Goal: Check status: Check status

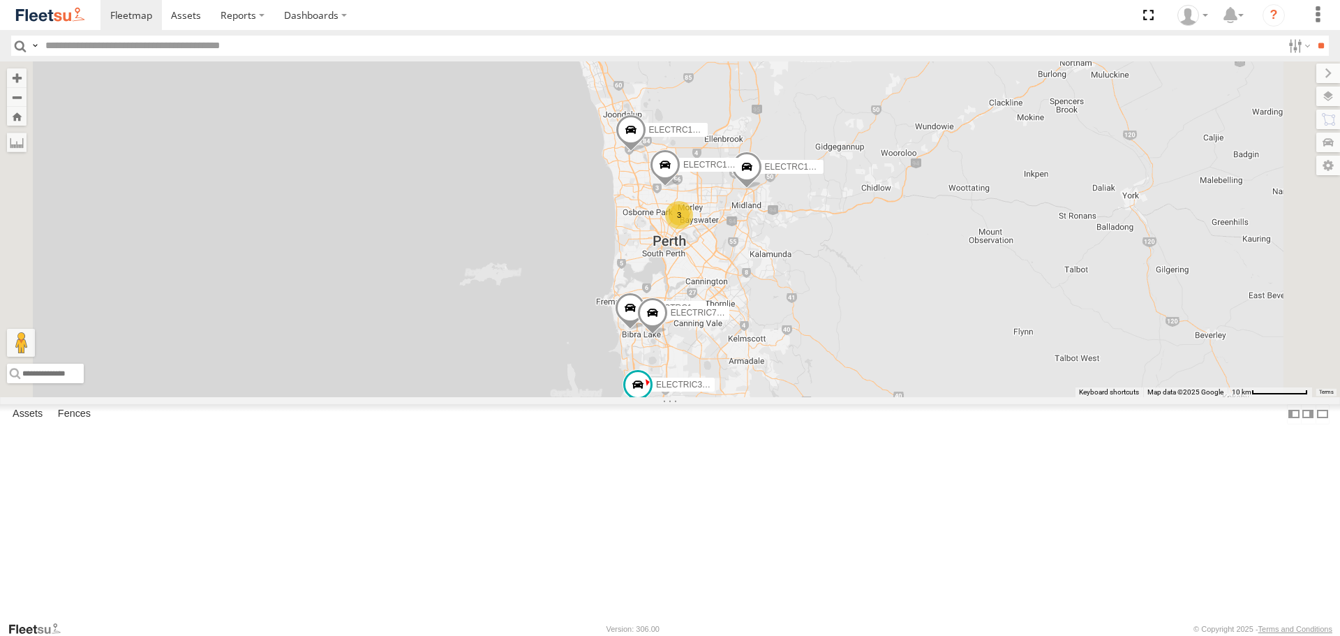
click at [423, 44] on input "text" at bounding box center [661, 46] width 1243 height 20
click at [436, 17] on section "Dashboards ?" at bounding box center [719, 15] width 1236 height 30
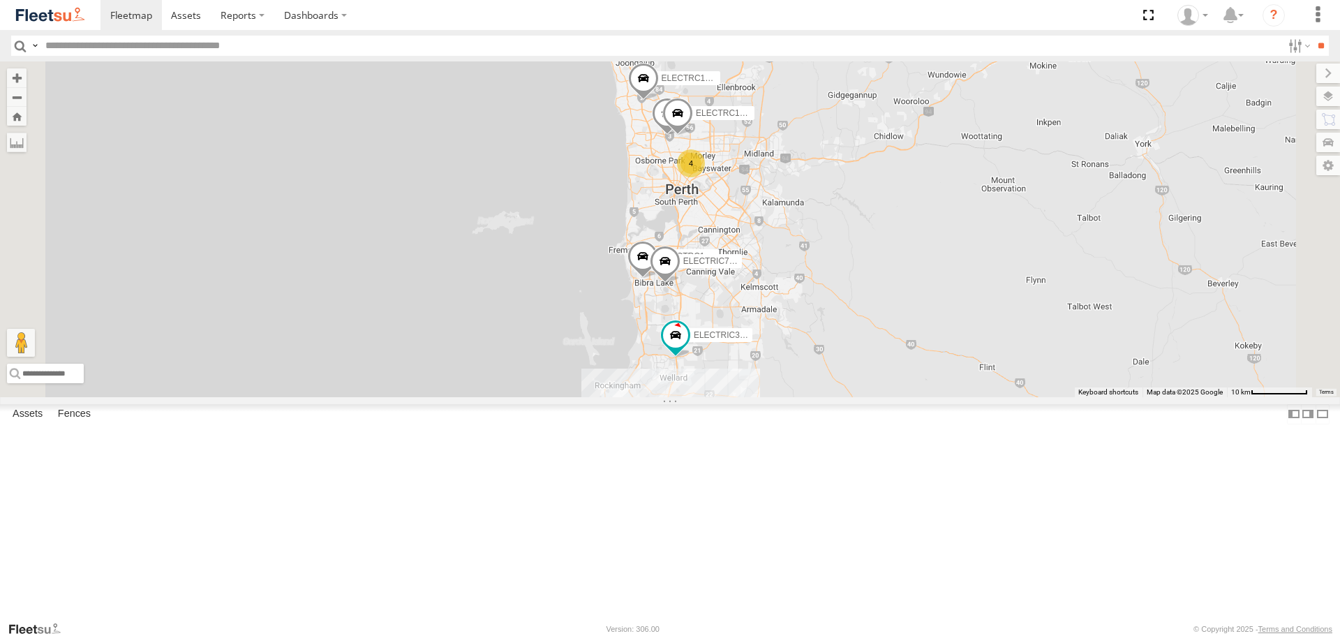
click at [0, 0] on span at bounding box center [0, 0] width 0 height 0
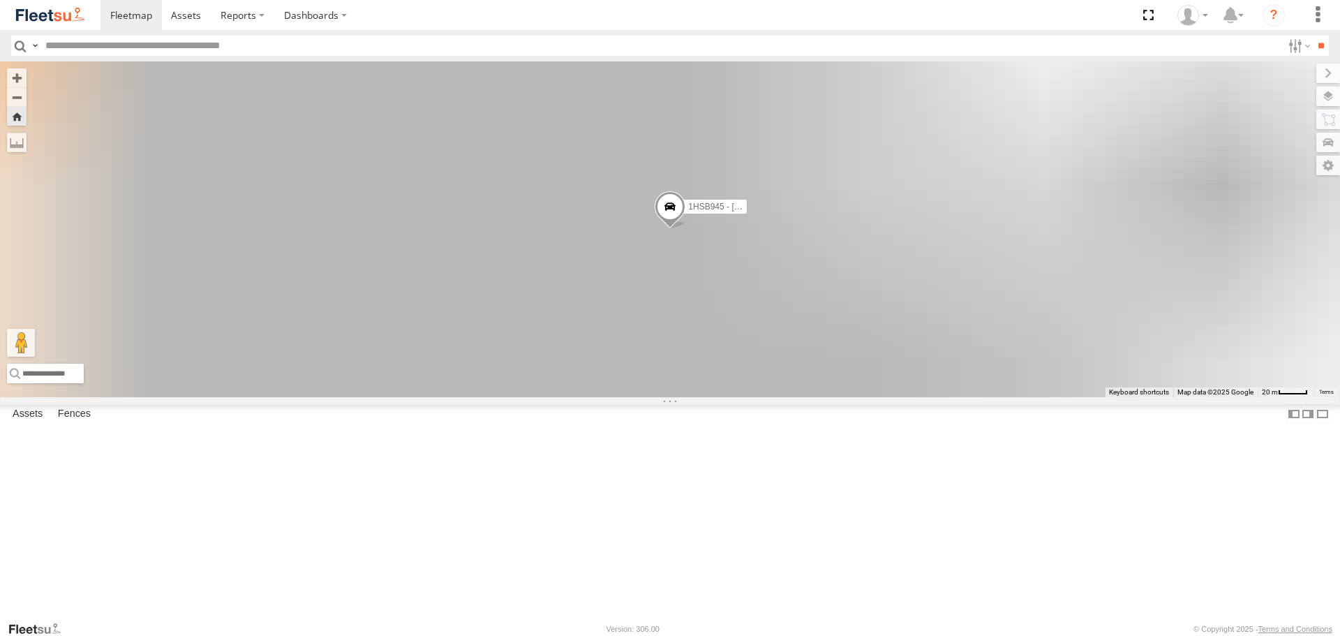
click at [685, 229] on span at bounding box center [670, 210] width 31 height 38
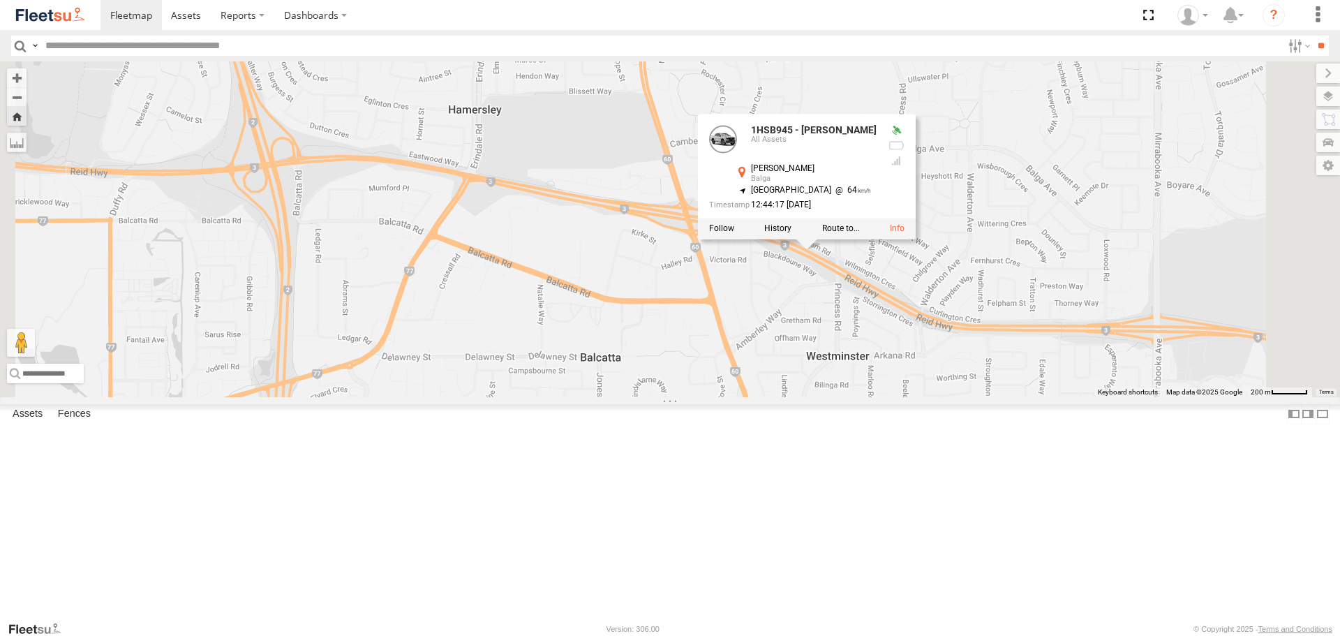
click at [987, 396] on div "1HSB945 - Ben 1HSB945 - Ben All Assets [PERSON_NAME] Hwy [PERSON_NAME] -31.8609…" at bounding box center [670, 228] width 1340 height 335
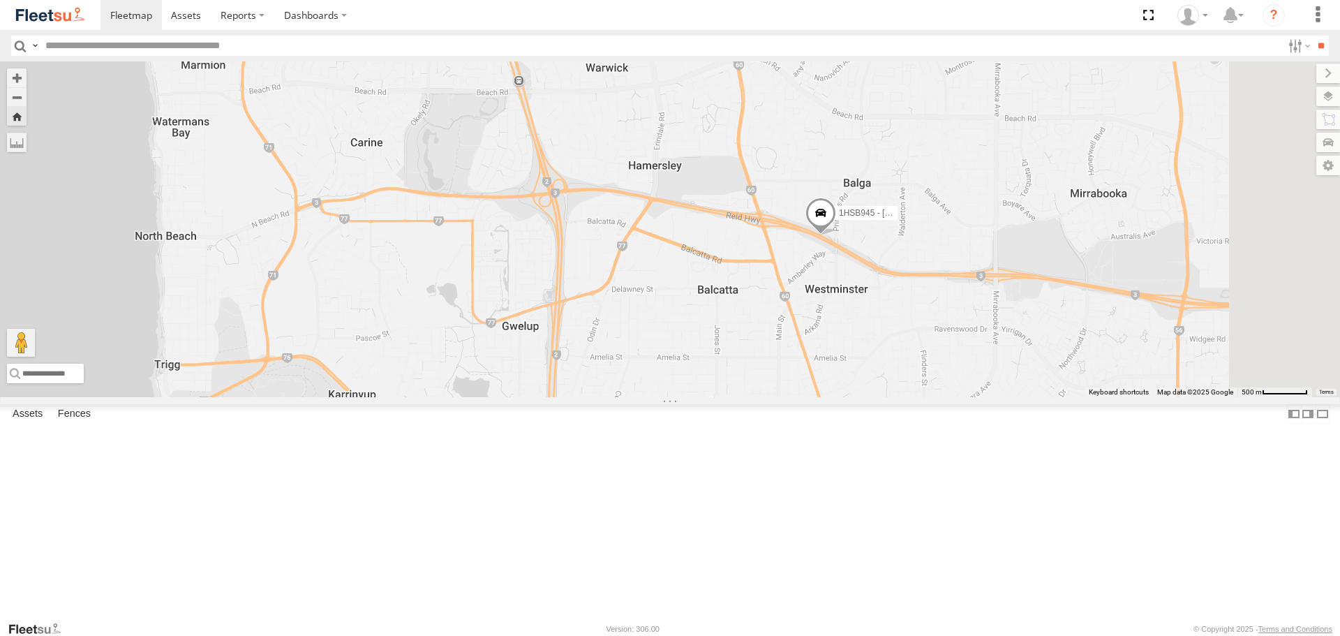
drag, startPoint x: 1159, startPoint y: 427, endPoint x: 1047, endPoint y: 401, distance: 114.5
click at [1047, 396] on div "1HSB945 - [PERSON_NAME]" at bounding box center [670, 228] width 1340 height 335
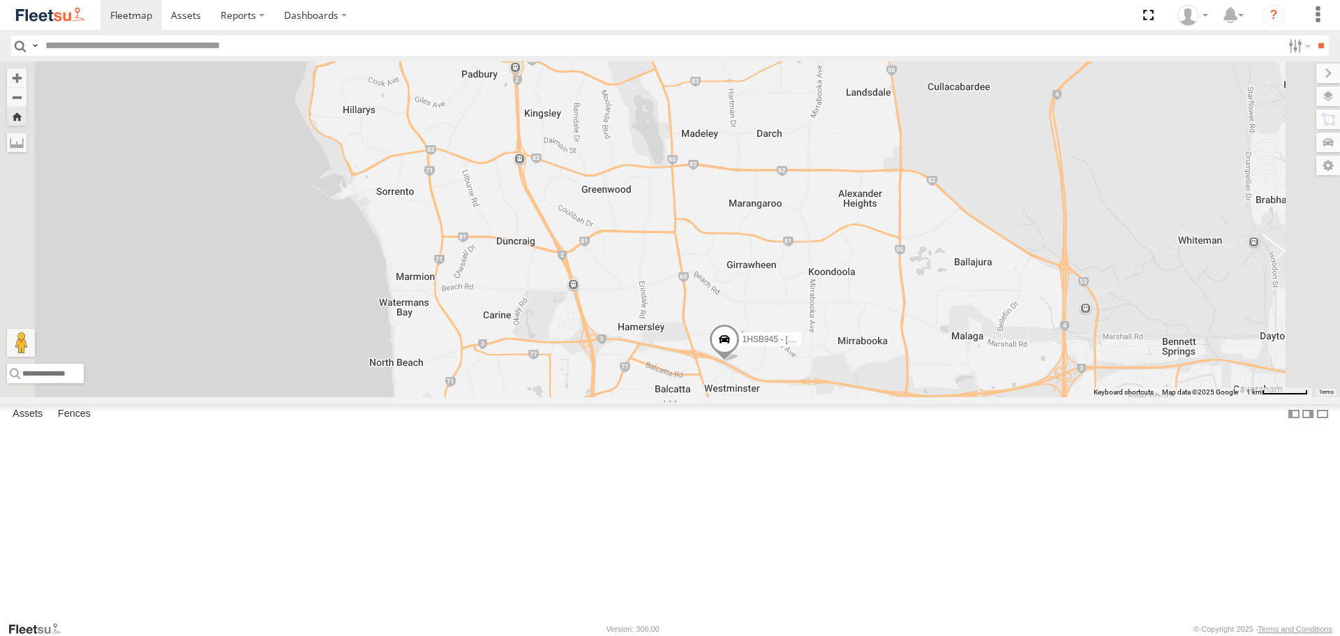
drag, startPoint x: 1049, startPoint y: 304, endPoint x: 961, endPoint y: 407, distance: 135.7
click at [961, 396] on div "1HSB945 - [PERSON_NAME]" at bounding box center [670, 228] width 1340 height 335
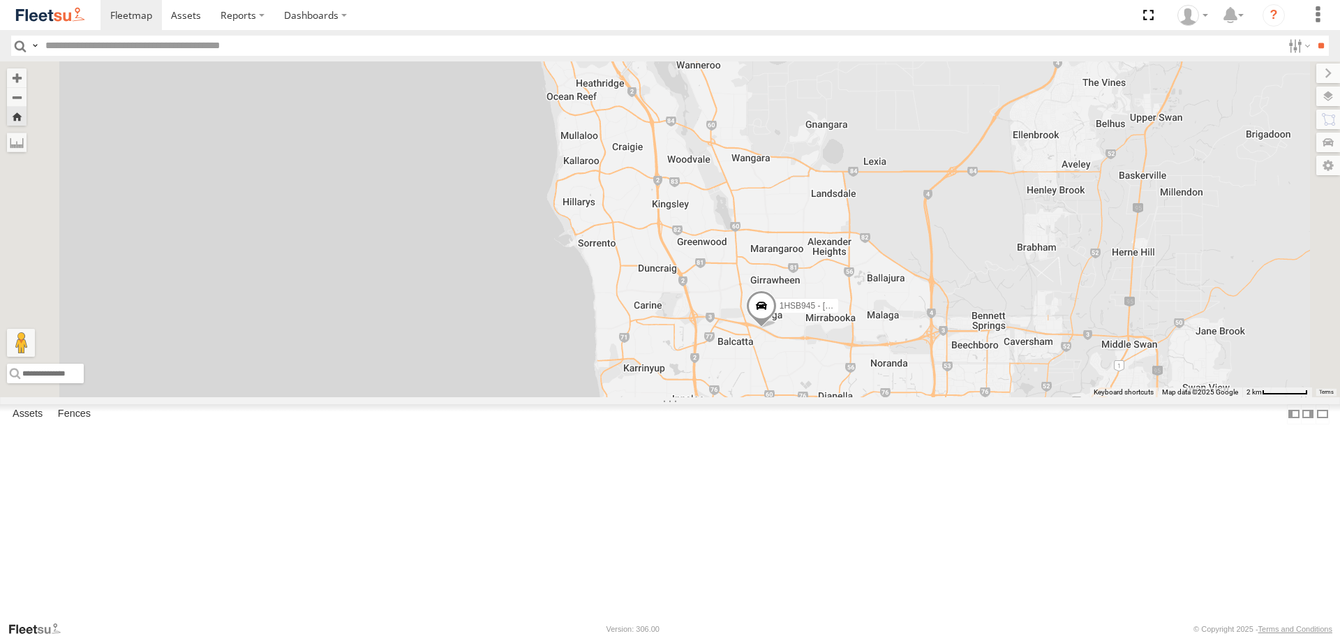
click at [0, 0] on span at bounding box center [0, 0] width 0 height 0
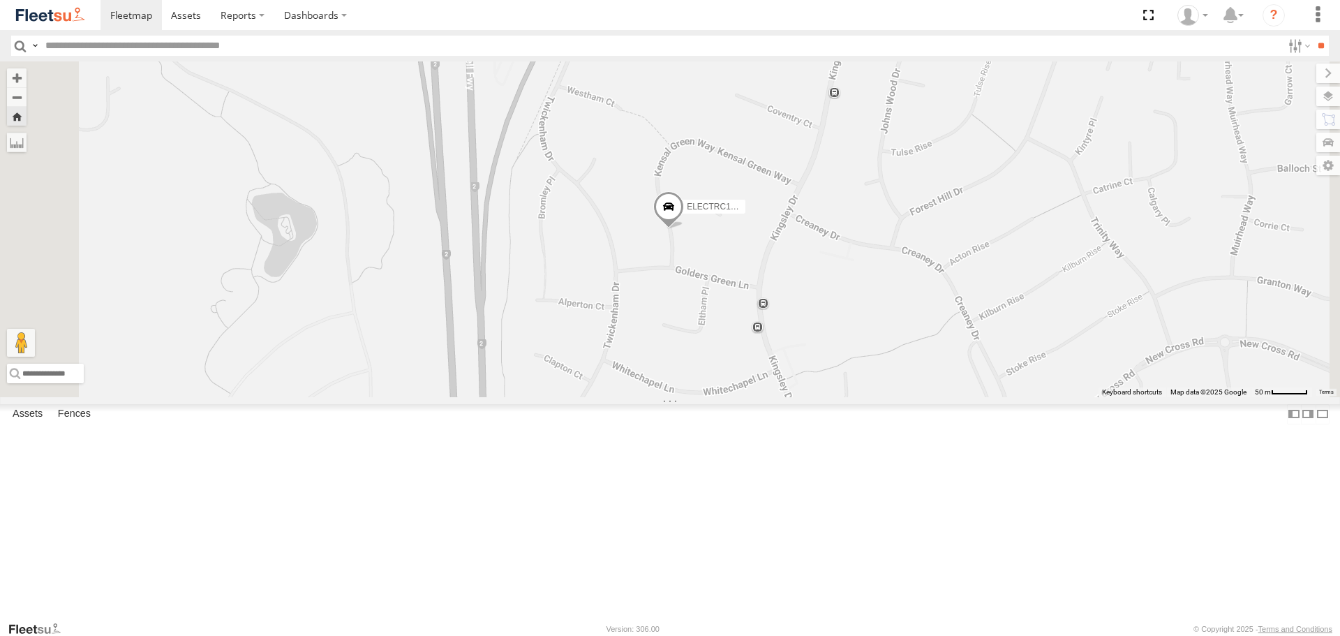
click at [82, 24] on link at bounding box center [50, 15] width 101 height 30
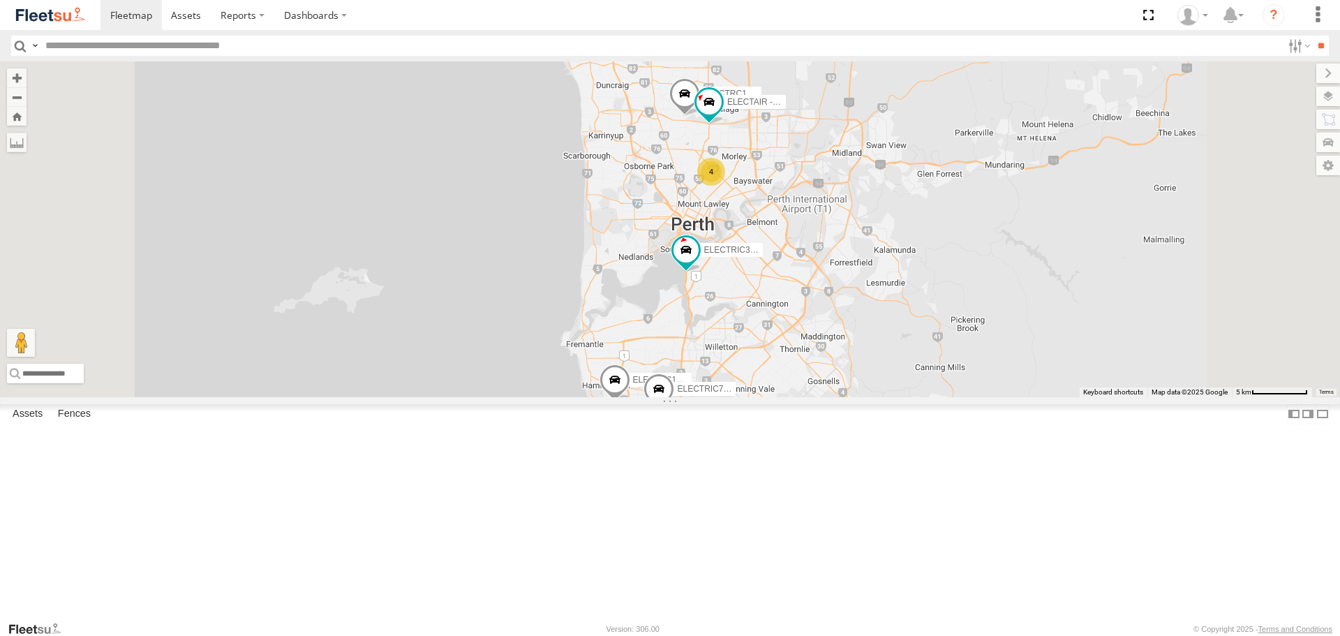
click at [0, 0] on span at bounding box center [0, 0] width 0 height 0
